Goal: Task Accomplishment & Management: Manage account settings

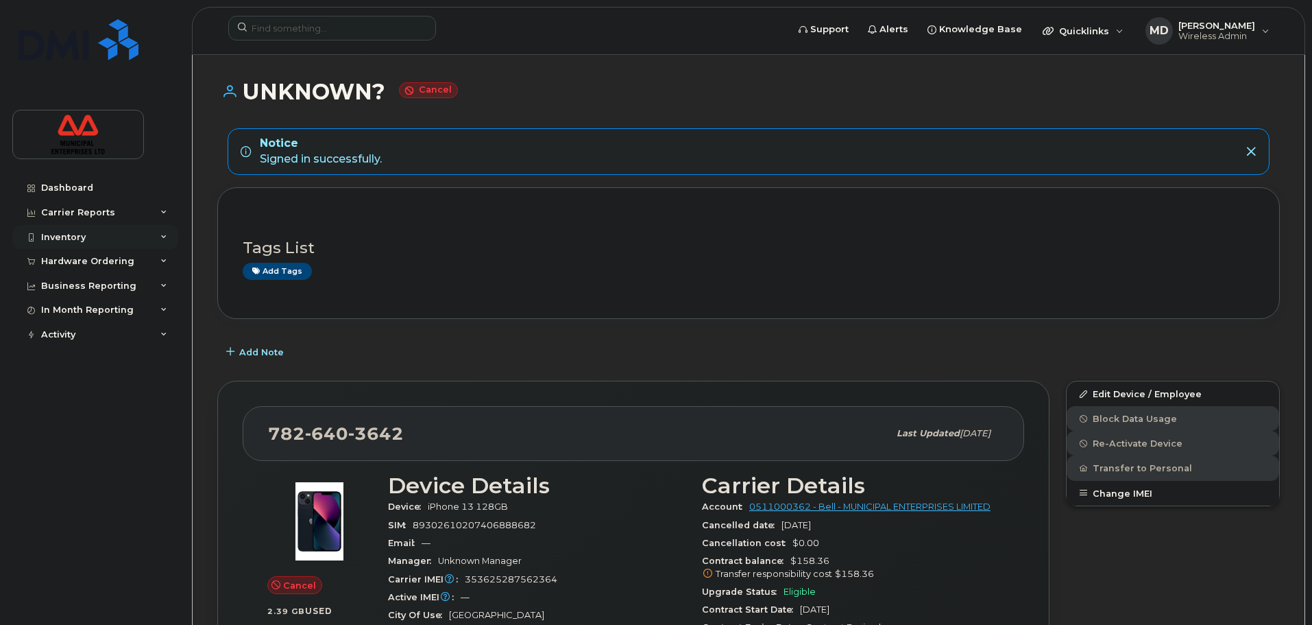
click at [151, 235] on div "Inventory" at bounding box center [95, 237] width 166 height 25
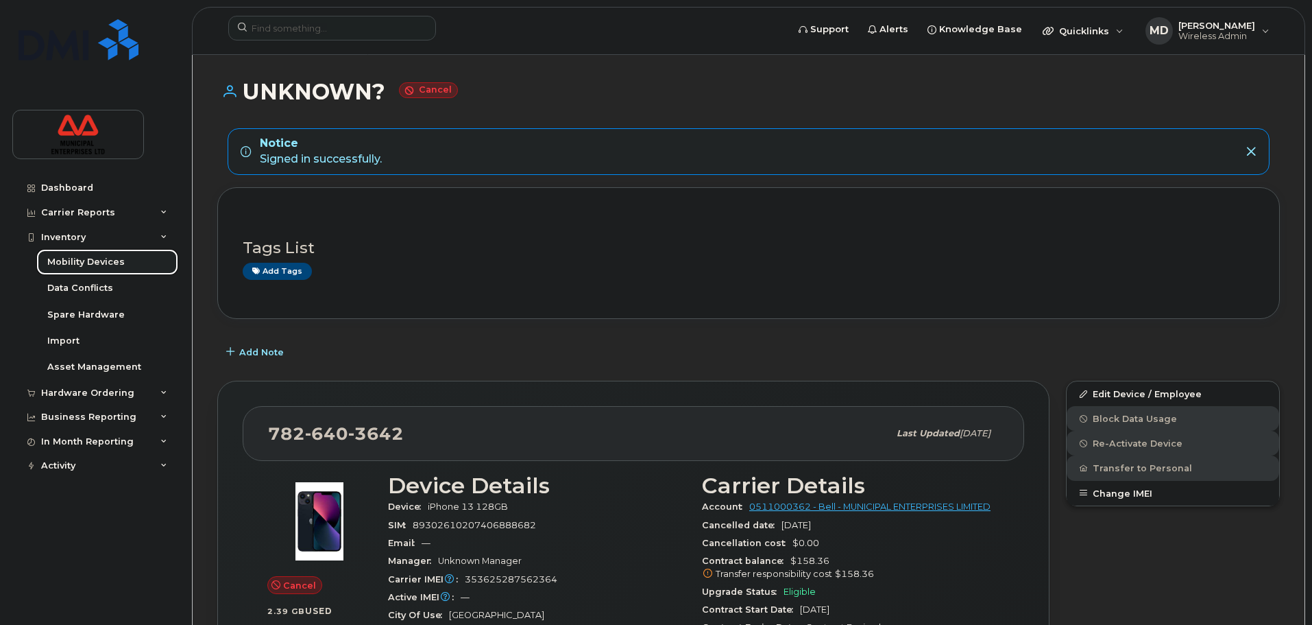
click at [136, 262] on link "Mobility Devices" at bounding box center [107, 262] width 142 height 26
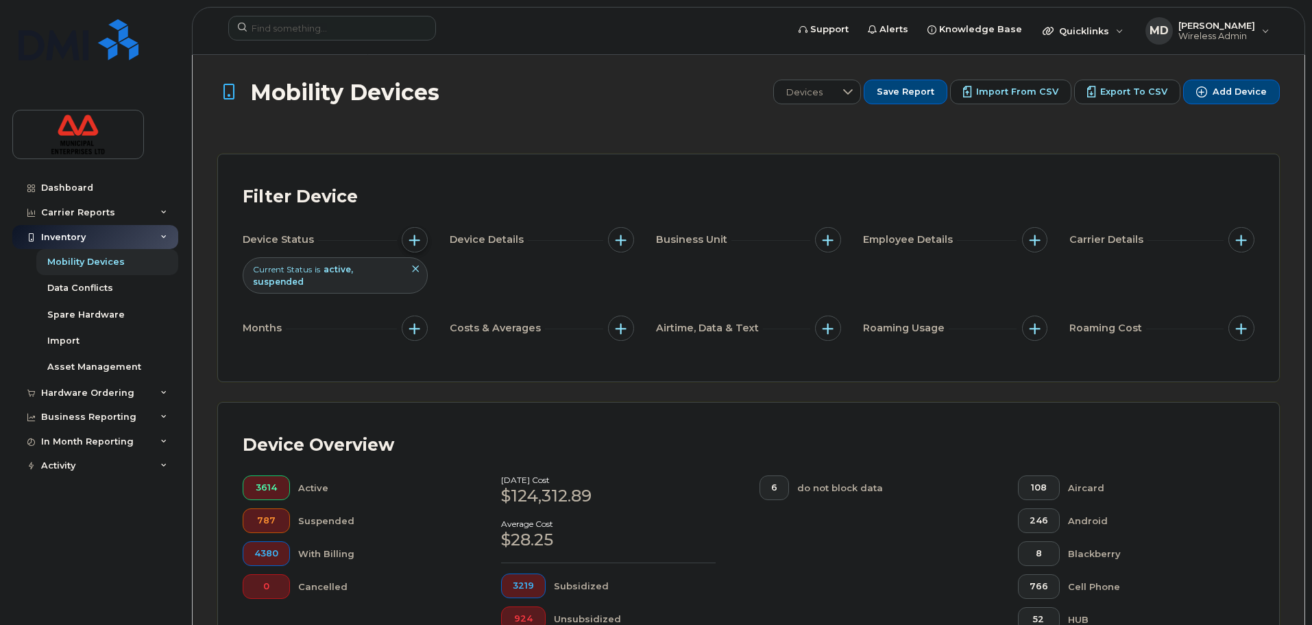
click at [418, 239] on span "button" at bounding box center [414, 239] width 11 height 11
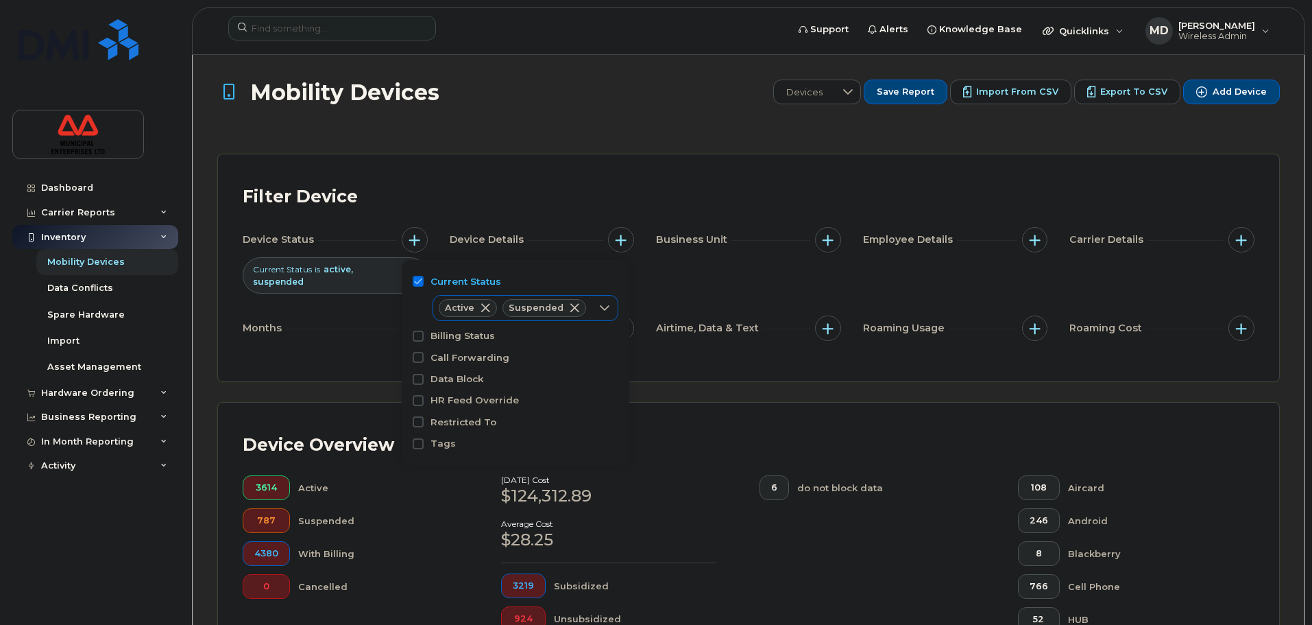
click at [485, 305] on span at bounding box center [485, 307] width 11 height 11
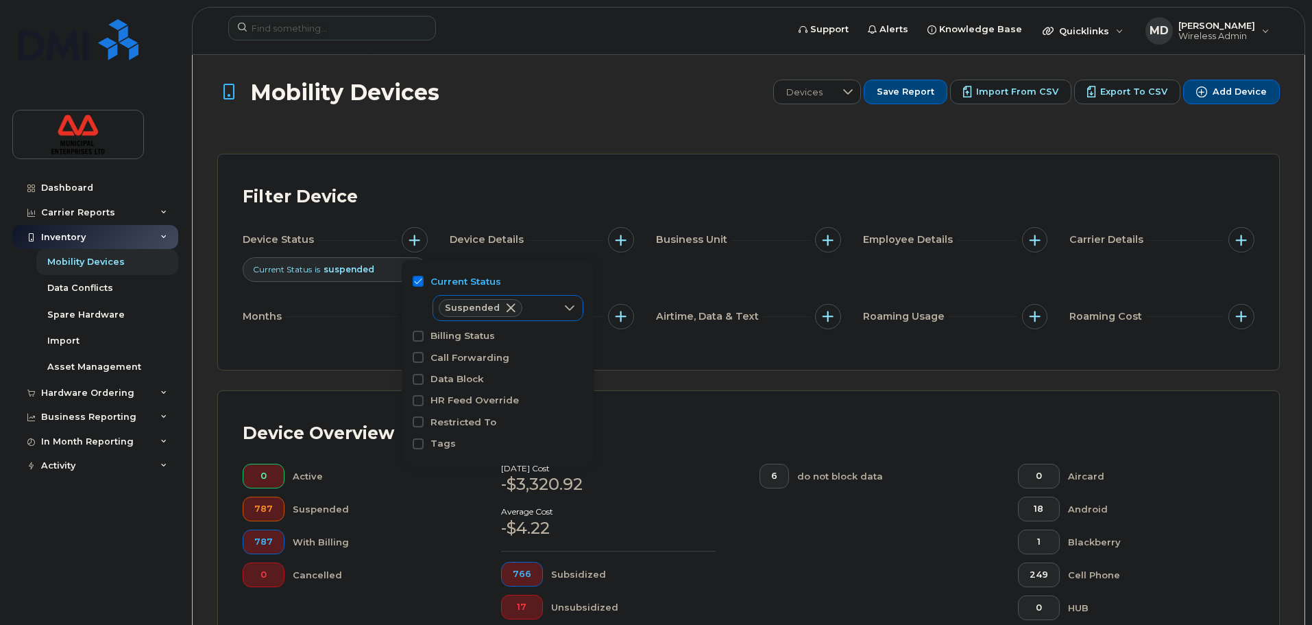
click at [670, 287] on div "Device Status Current Status is suspended Device Details Business Unit Employee…" at bounding box center [749, 281] width 1012 height 108
click at [418, 244] on span "button" at bounding box center [414, 239] width 11 height 11
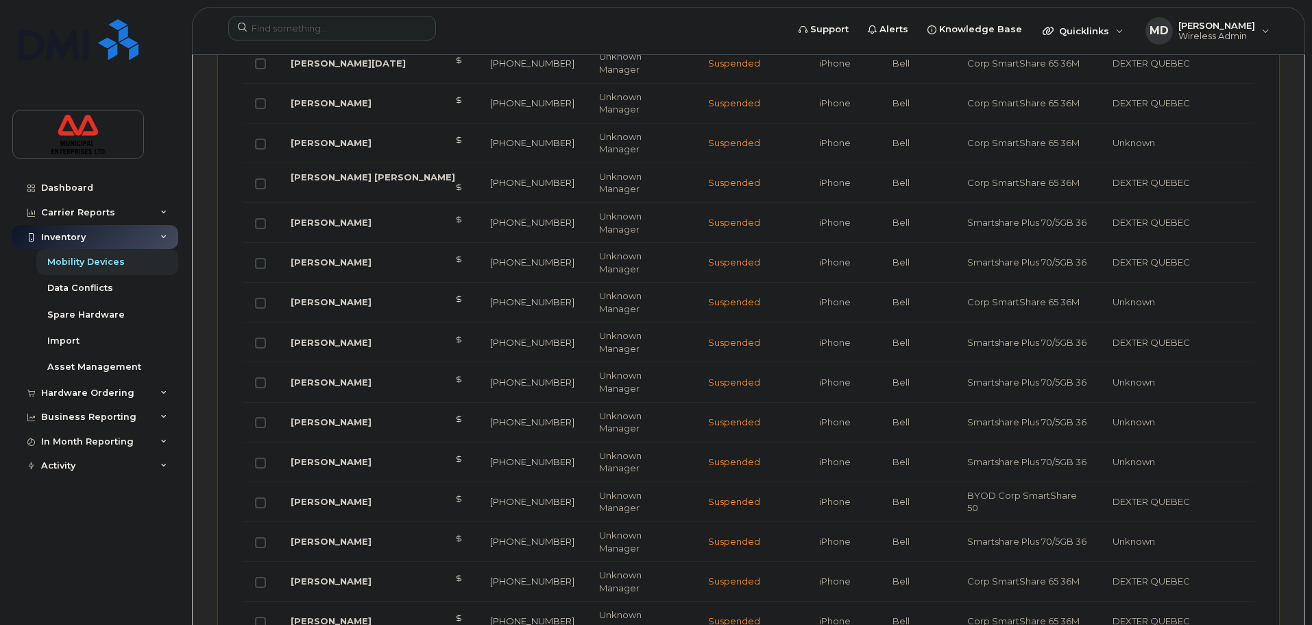
scroll to position [1722, 0]
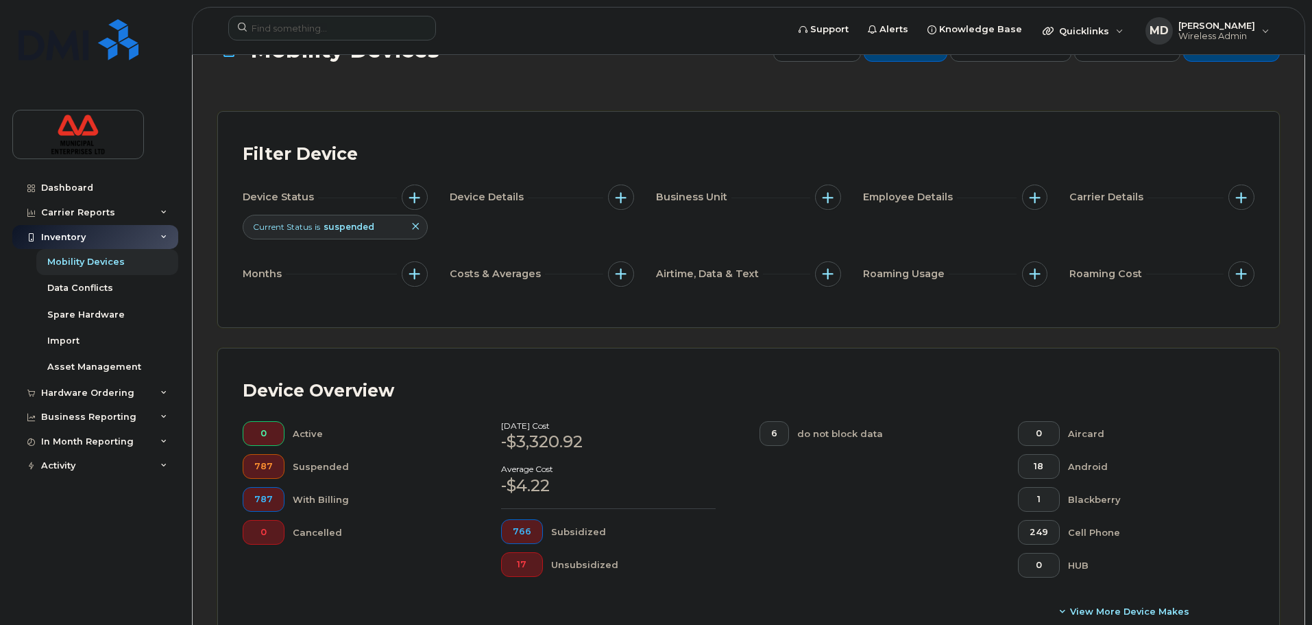
scroll to position [0, 0]
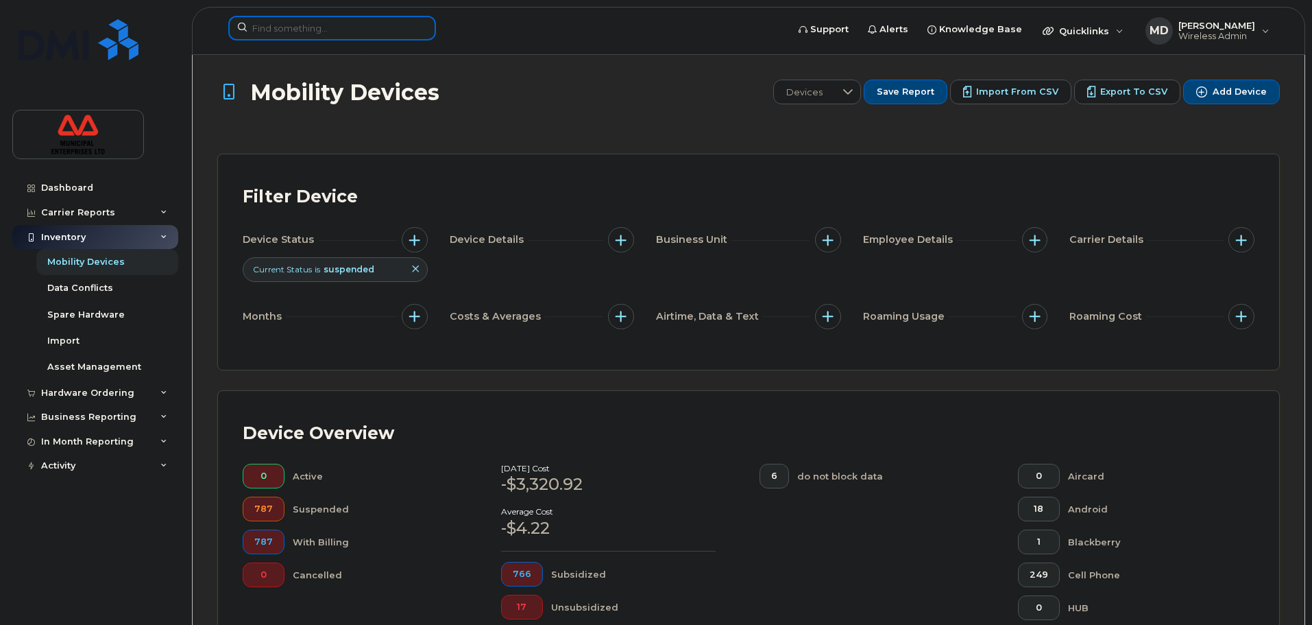
click at [317, 32] on input at bounding box center [332, 28] width 208 height 25
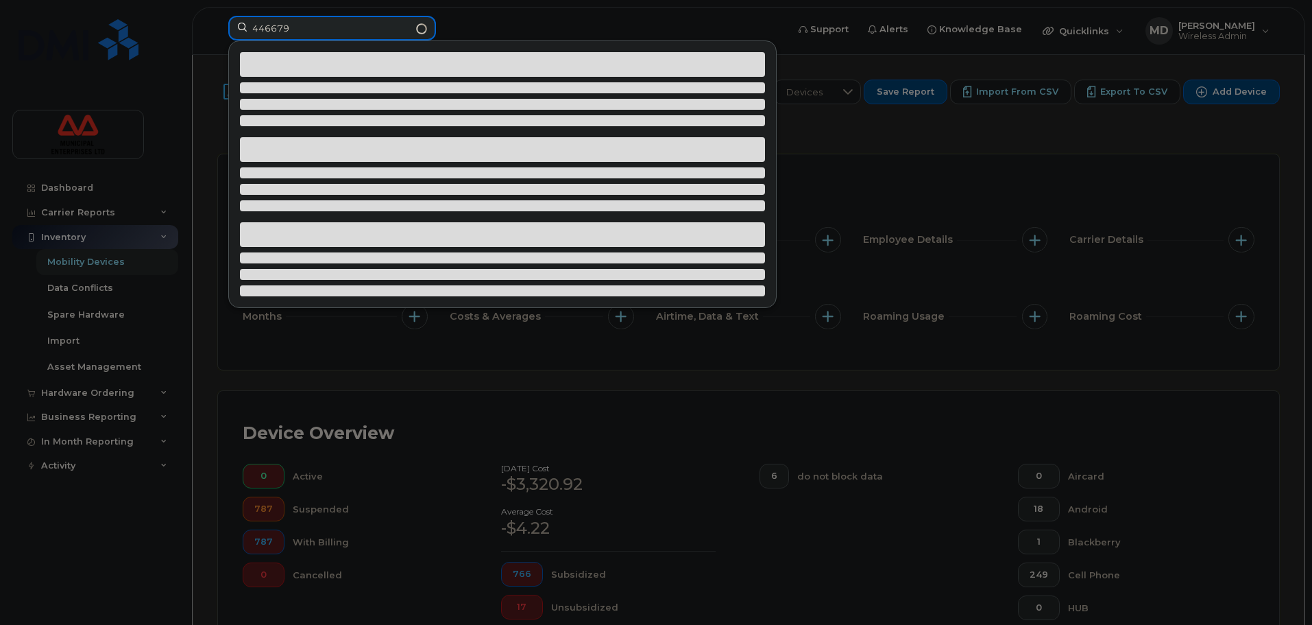
type input "4466797"
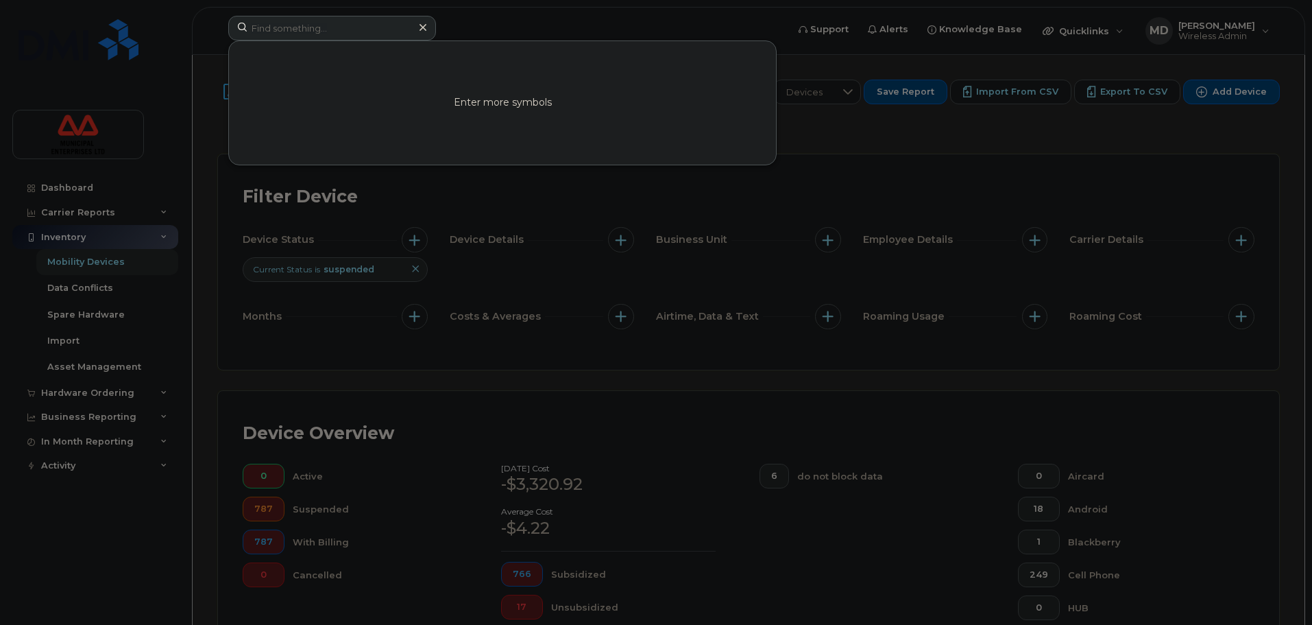
click at [940, 179] on div at bounding box center [656, 312] width 1312 height 625
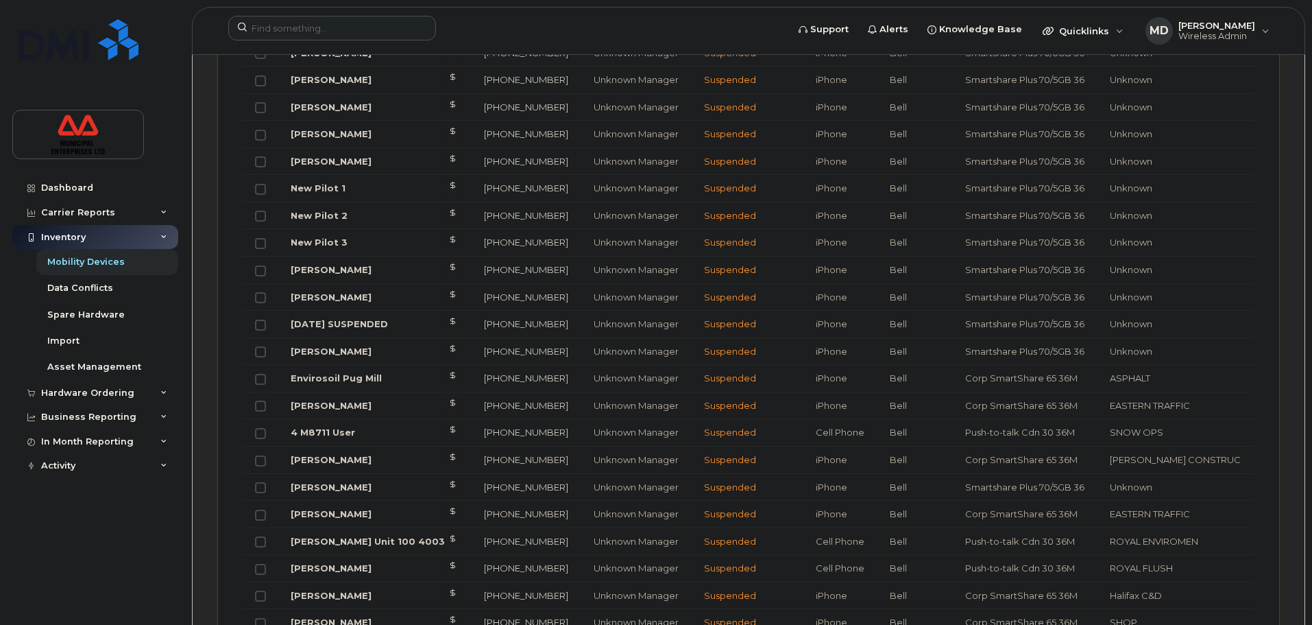
scroll to position [891, 0]
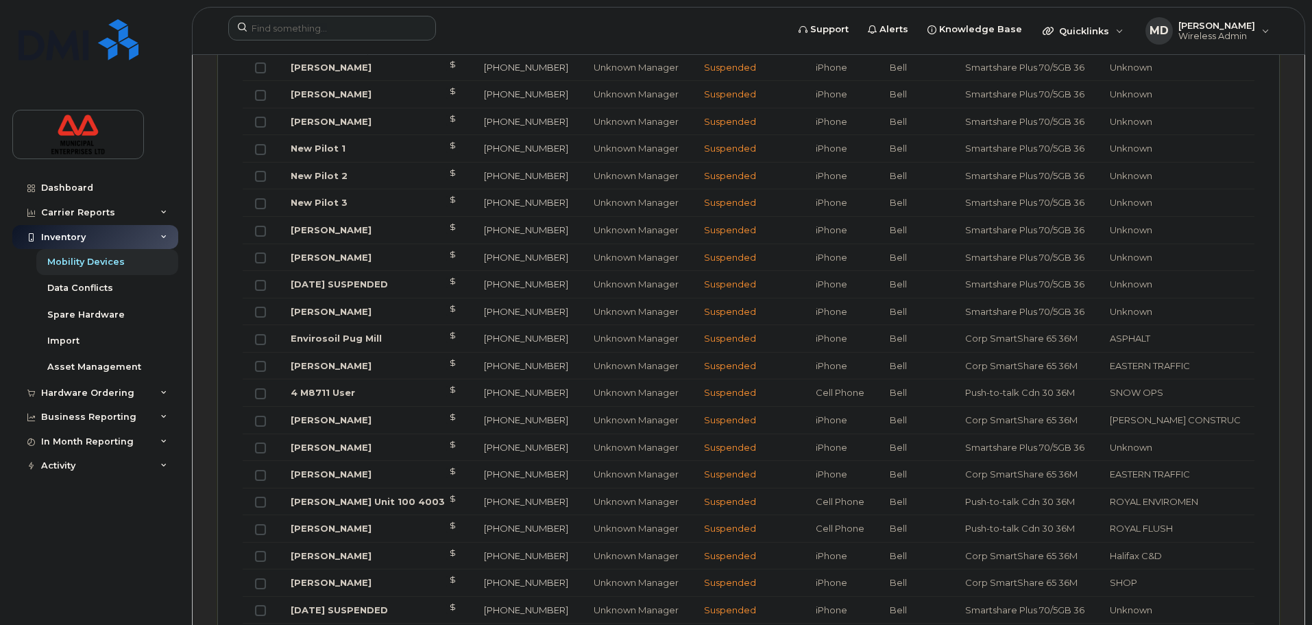
drag, startPoint x: 372, startPoint y: 418, endPoint x: 289, endPoint y: 422, distance: 82.4
click at [289, 422] on td "[PERSON_NAME]" at bounding box center [374, 420] width 193 height 27
copy link "[PERSON_NAME]"
click at [341, 416] on link "[PERSON_NAME]" at bounding box center [331, 419] width 81 height 11
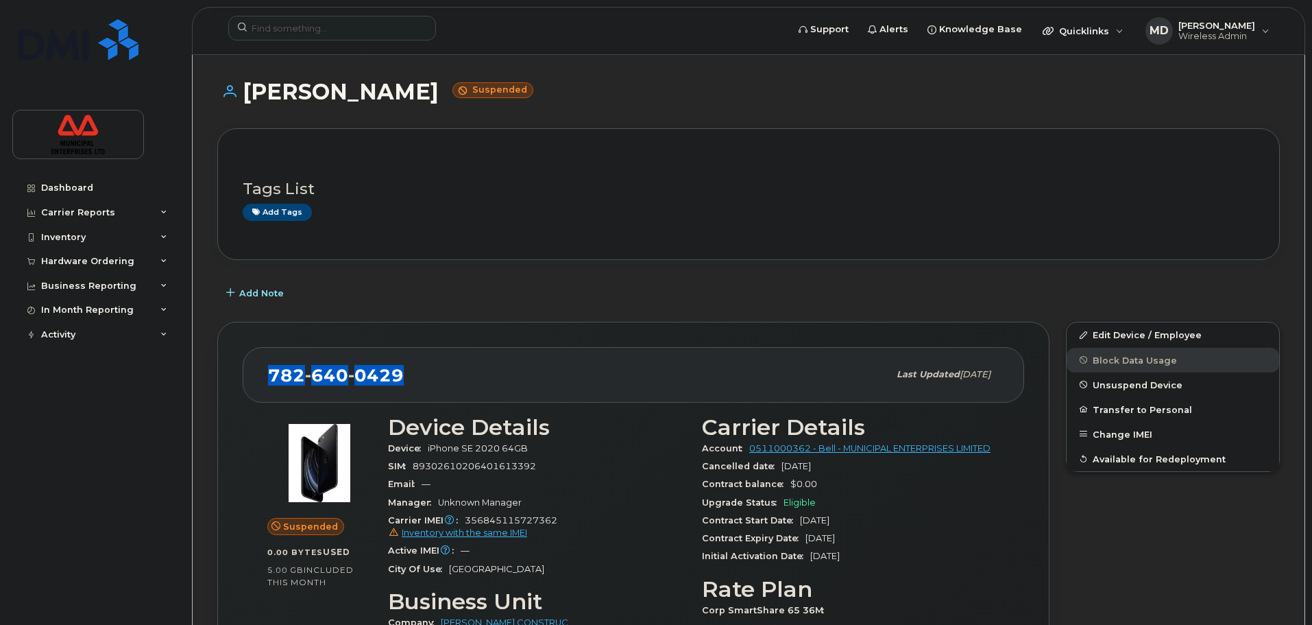
drag, startPoint x: 403, startPoint y: 378, endPoint x: 261, endPoint y: 381, distance: 142.0
click at [261, 381] on div "[PHONE_NUMBER] Last updated [DATE]" at bounding box center [634, 374] width 782 height 55
copy span "[PHONE_NUMBER]"
click at [1145, 341] on link "Edit Device / Employee" at bounding box center [1173, 334] width 213 height 25
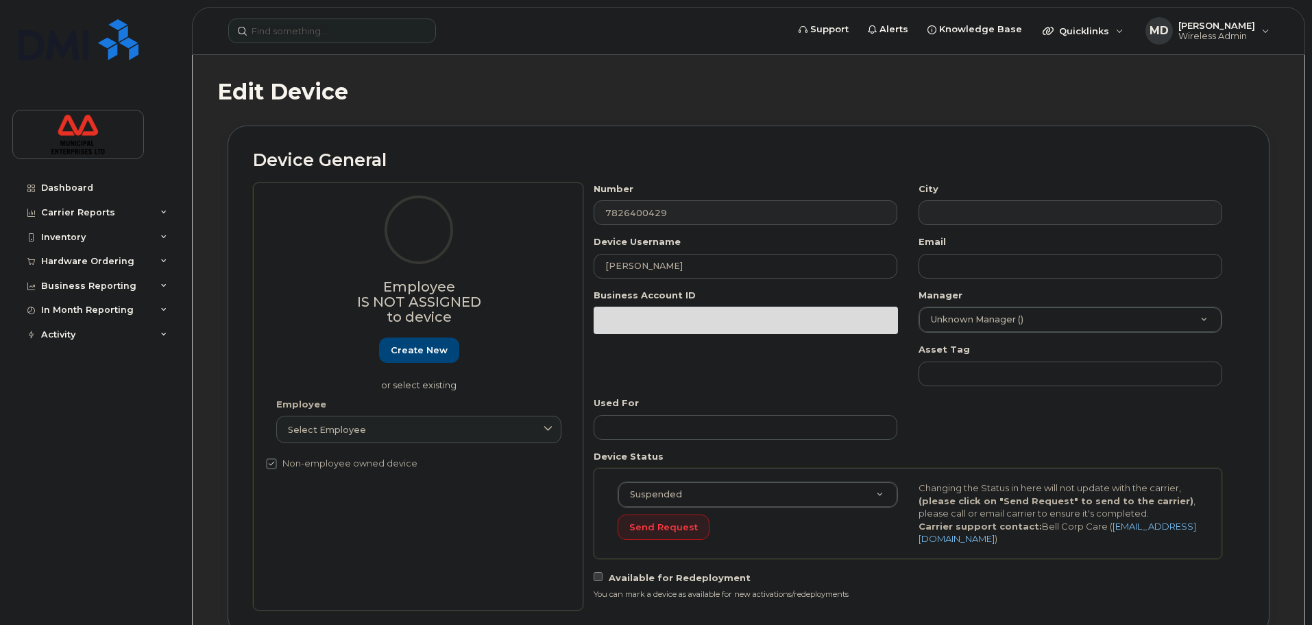
select select "3844603"
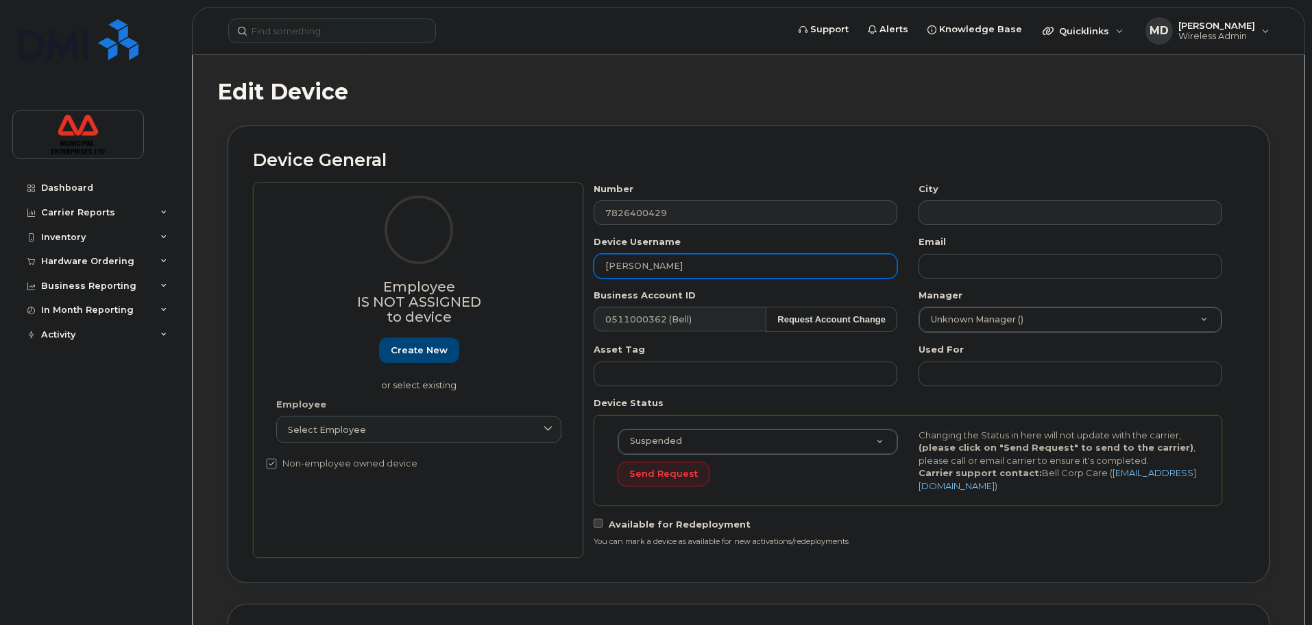
drag, startPoint x: 697, startPoint y: 267, endPoint x: 327, endPoint y: 265, distance: 369.6
click at [327, 265] on div "Employee Is not assigned to device Create new or select existing Employee Selec…" at bounding box center [748, 369] width 991 height 375
type input "[PERSON_NAME]"
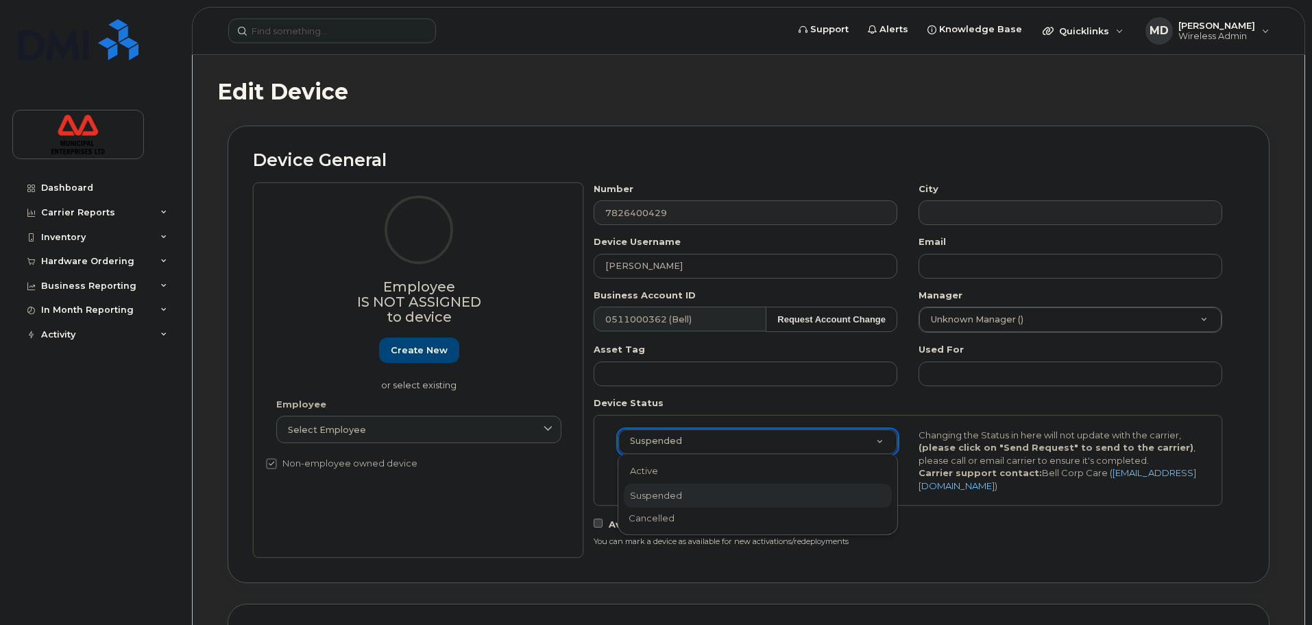
drag, startPoint x: 888, startPoint y: 443, endPoint x: 854, endPoint y: 458, distance: 37.5
select select "active"
click at [1035, 440] on div "Changing the Status in here will not update with the carrier, (please click on …" at bounding box center [1059, 461] width 301 height 64
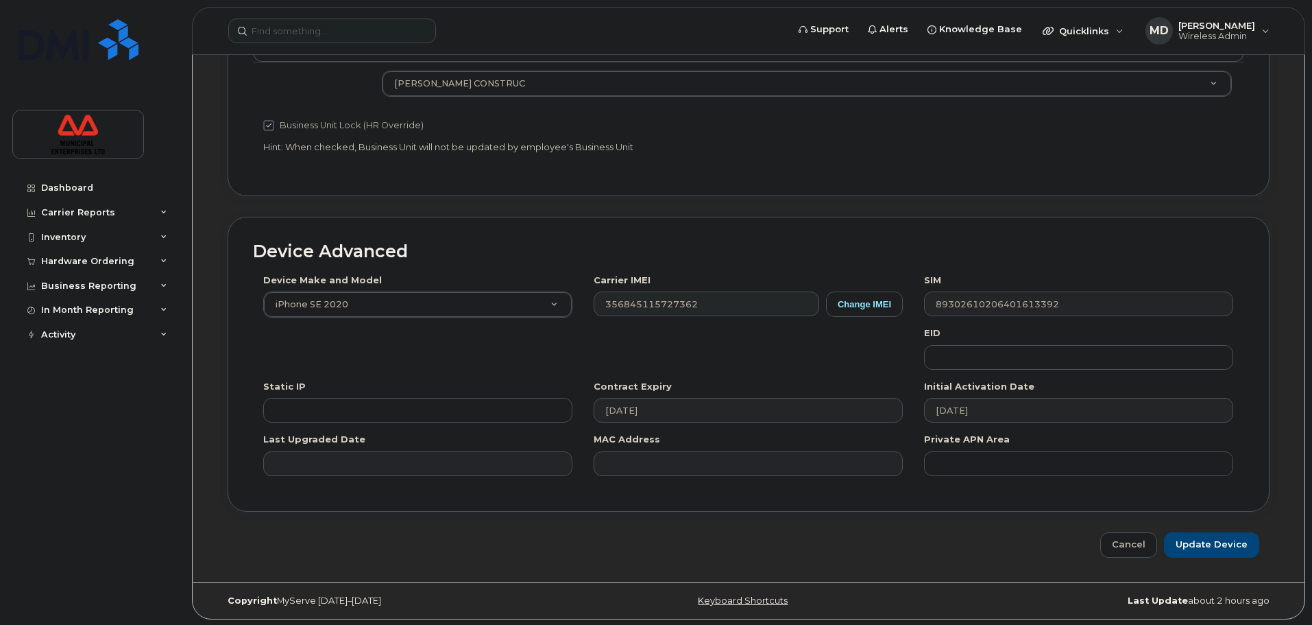
scroll to position [624, 0]
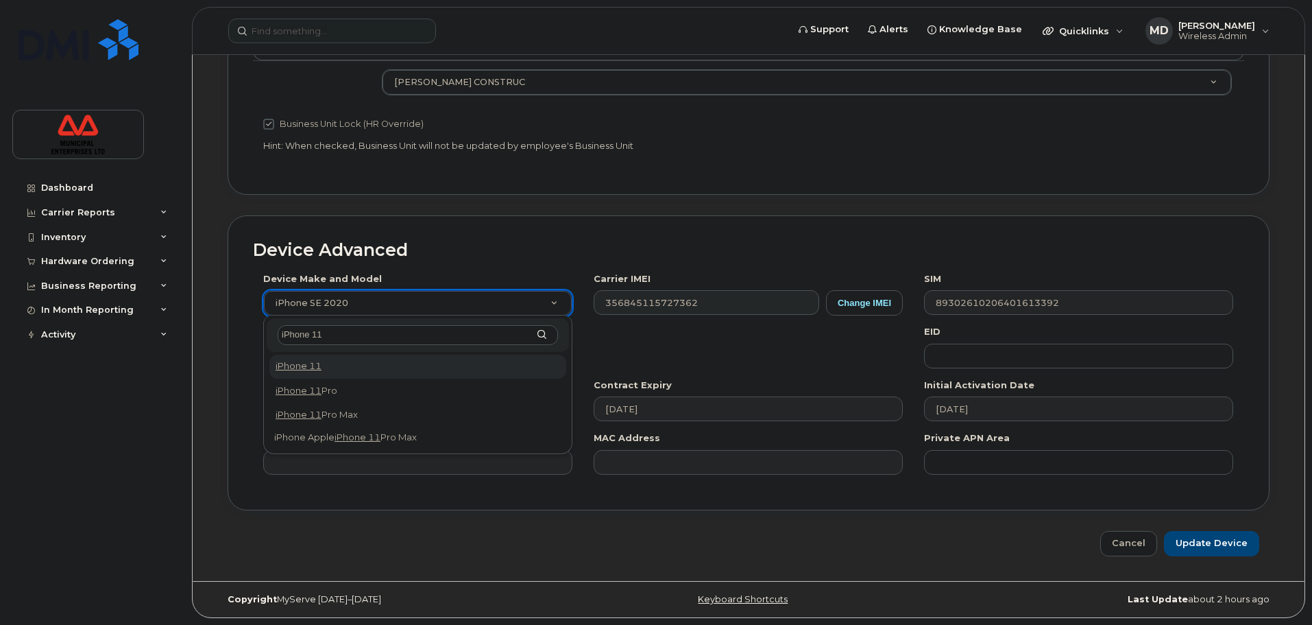
type input "iPhone 11"
select select "1698"
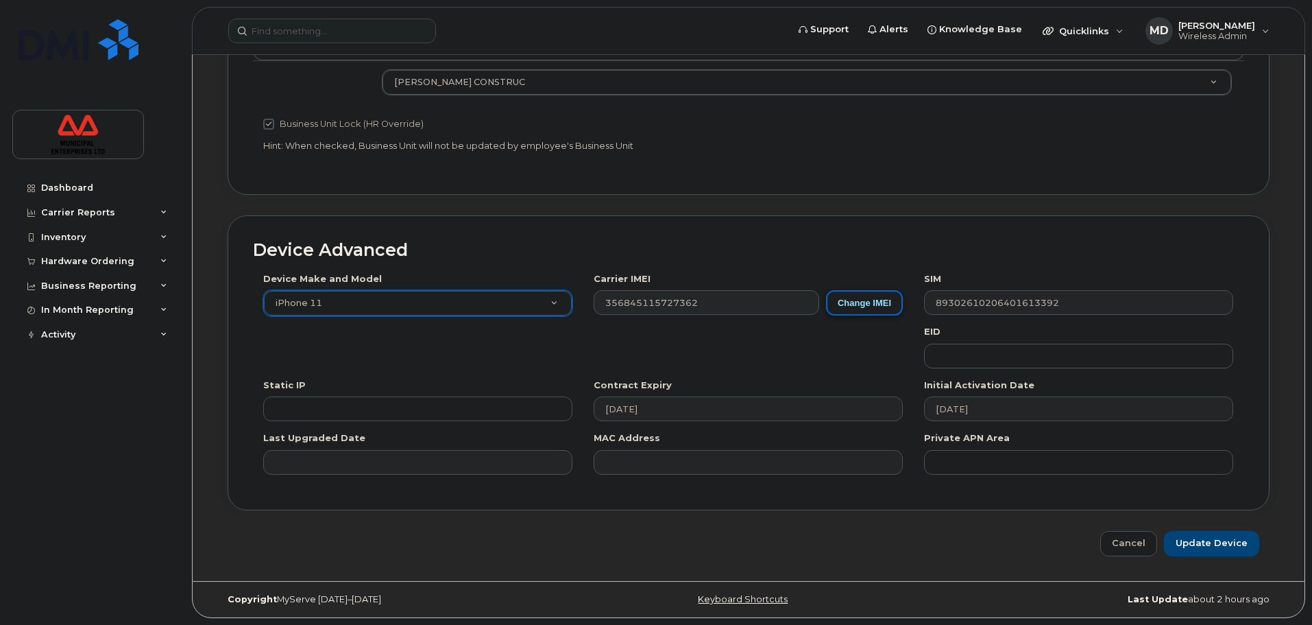
click at [872, 305] on button "Change IMEI" at bounding box center [864, 302] width 77 height 25
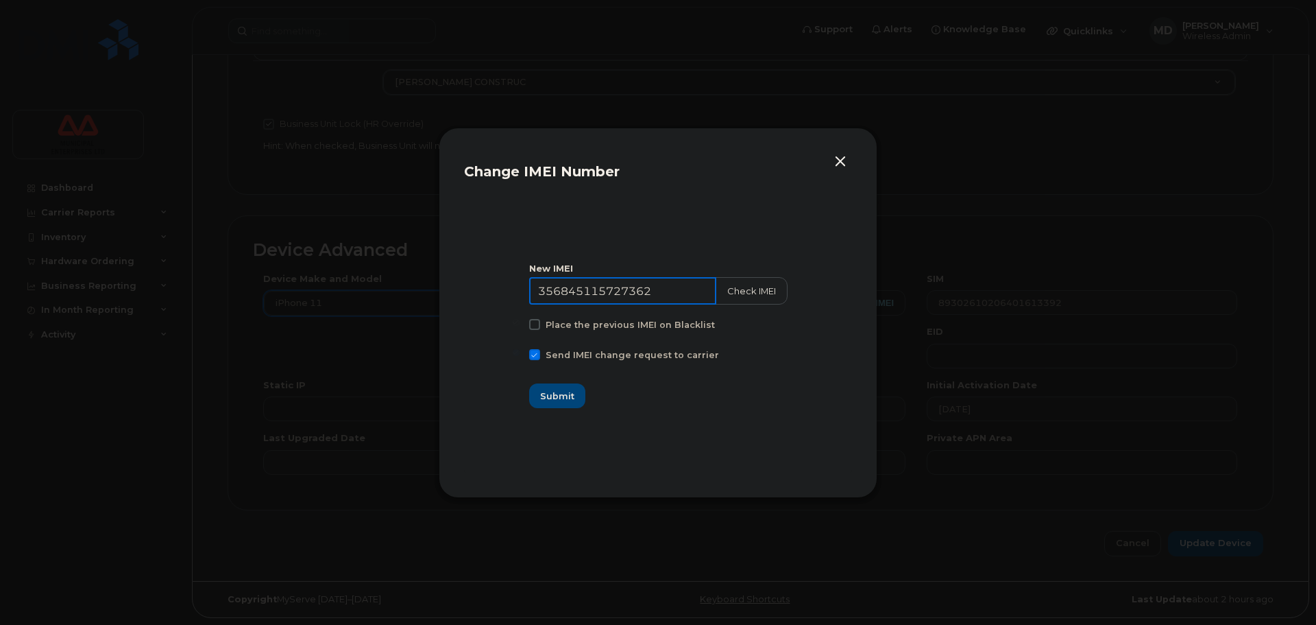
drag, startPoint x: 666, startPoint y: 295, endPoint x: 498, endPoint y: 301, distance: 168.1
click at [498, 301] on section "New IMEI [TECHNICAL_ID] Check IMEI Place the previous IMEI on Blacklist Send IM…" at bounding box center [658, 335] width 388 height 274
click at [541, 355] on span at bounding box center [535, 354] width 11 height 11
click at [520, 355] on input "Send IMEI change request to carrier" at bounding box center [517, 352] width 7 height 7
checkbox input "false"
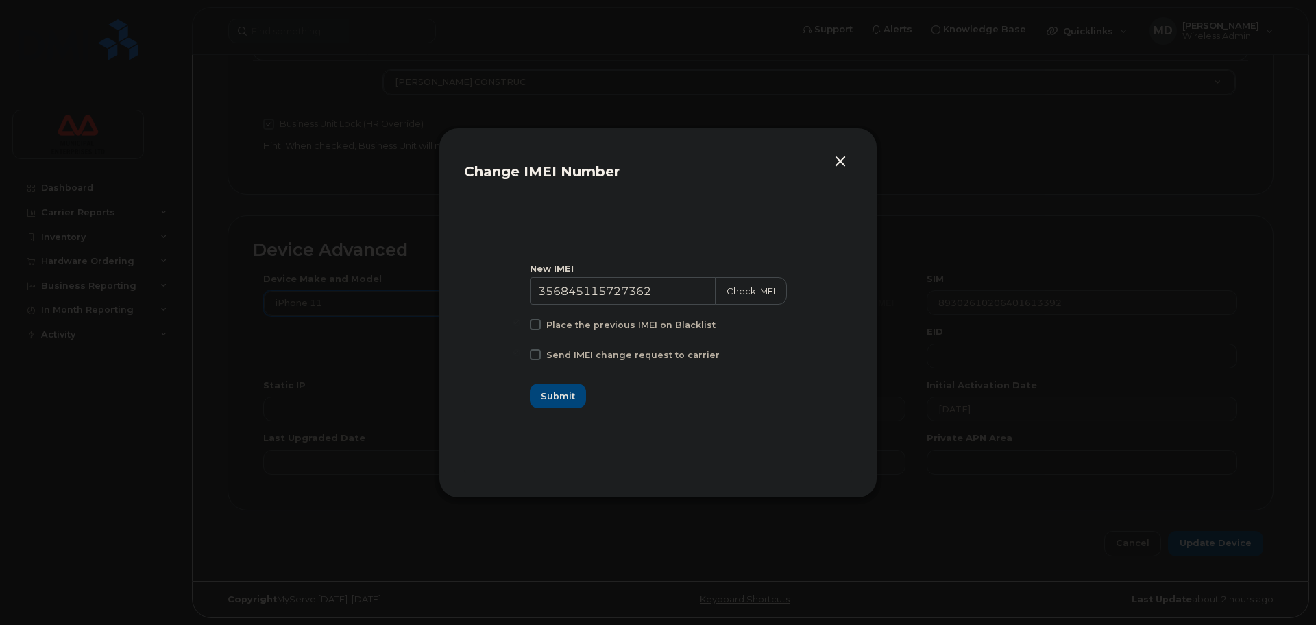
click at [683, 275] on div "New IMEI [TECHNICAL_ID] Check IMEI Place the previous IMEI on Blacklist Send IM…" at bounding box center [658, 335] width 257 height 147
drag, startPoint x: 679, startPoint y: 288, endPoint x: 431, endPoint y: 313, distance: 250.2
click at [431, 313] on div "Change IMEI Number New IMEI [TECHNICAL_ID] Check IMEI Place the previous IMEI o…" at bounding box center [658, 312] width 1316 height 625
drag, startPoint x: 667, startPoint y: 281, endPoint x: 230, endPoint y: 310, distance: 438.4
click at [241, 314] on div "Change IMEI Number New IMEI [TECHNICAL_ID] Check IMEI Place the previous IMEI o…" at bounding box center [658, 312] width 1316 height 625
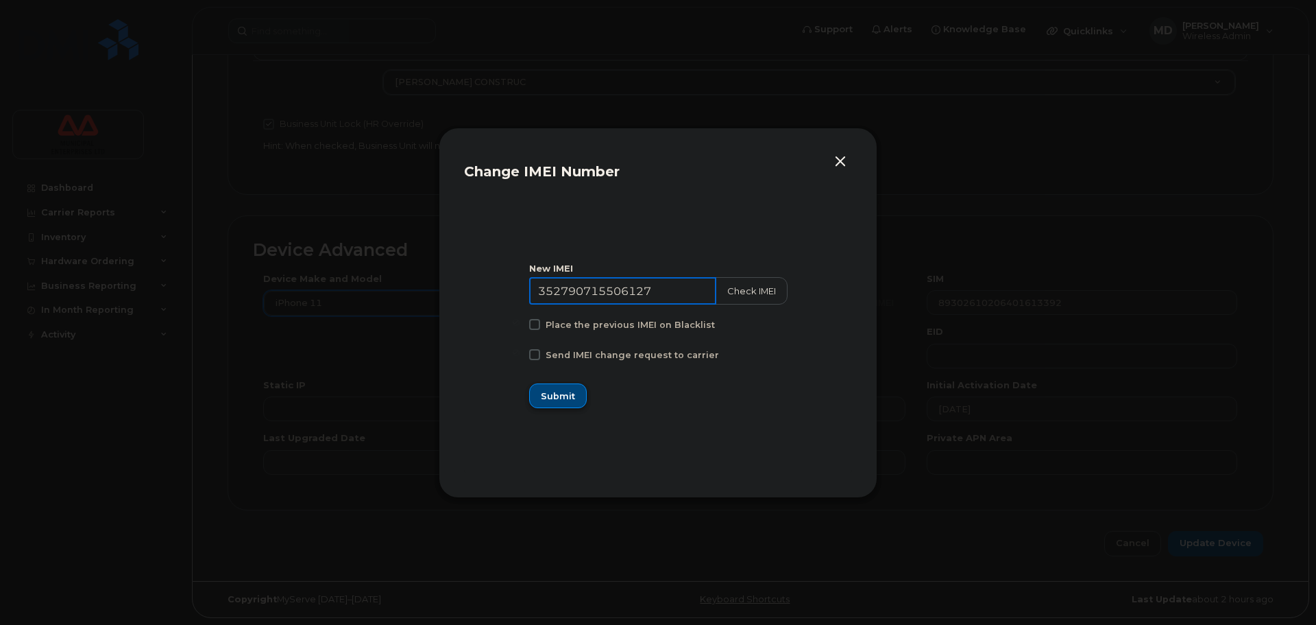
type input "352790715506127"
click at [564, 397] on span "Submit" at bounding box center [558, 395] width 34 height 13
type input "352790715506127"
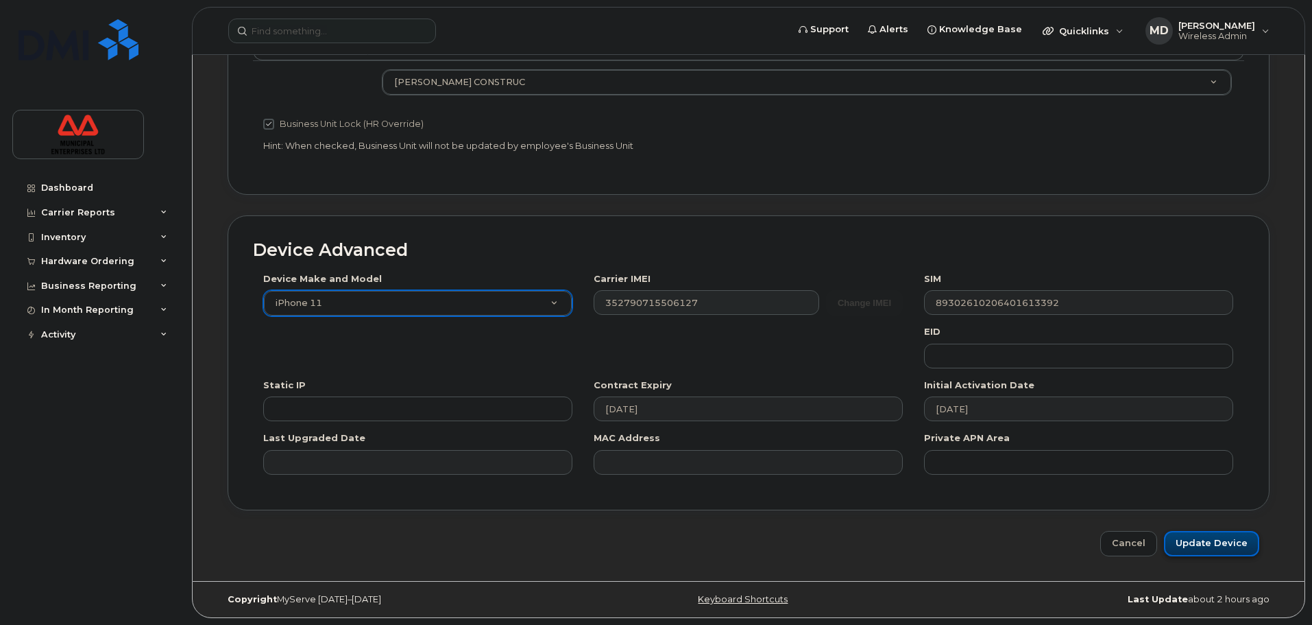
click at [1220, 544] on input "Update Device" at bounding box center [1211, 543] width 95 height 25
type input "Saving..."
